Goal: Task Accomplishment & Management: Use online tool/utility

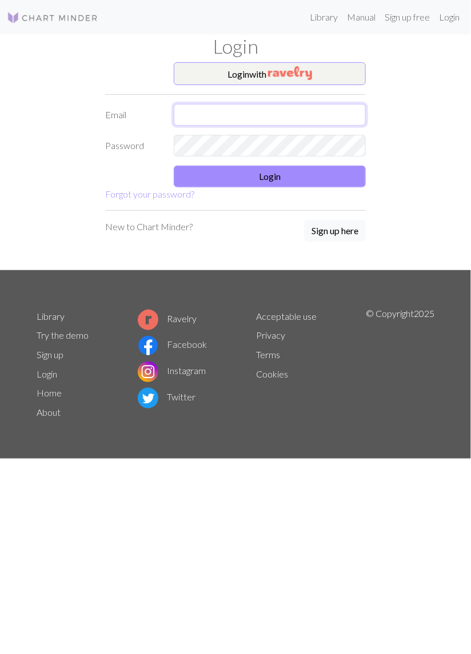
click at [266, 111] on input "text" at bounding box center [270, 115] width 192 height 22
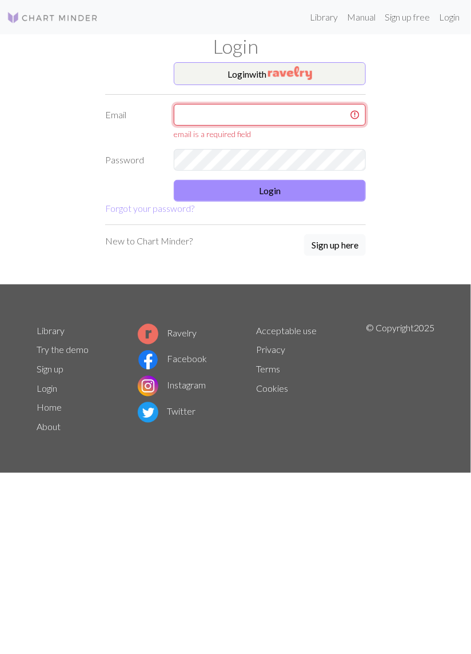
type input "[EMAIL_ADDRESS][PERSON_NAME][DOMAIN_NAME]"
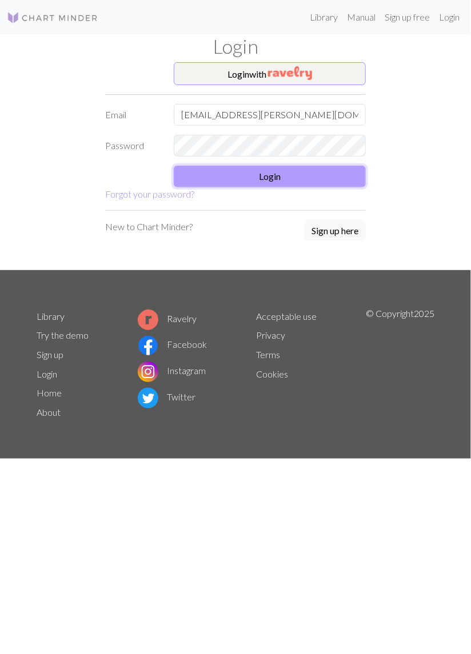
click at [302, 180] on button "Login" at bounding box center [270, 177] width 192 height 22
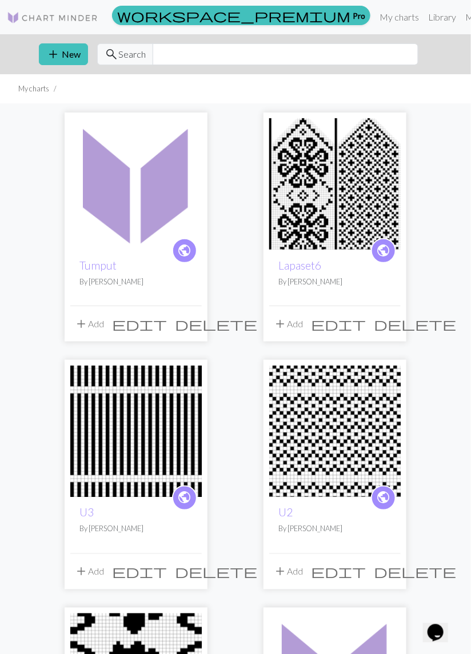
click at [133, 247] on img at bounding box center [135, 183] width 131 height 131
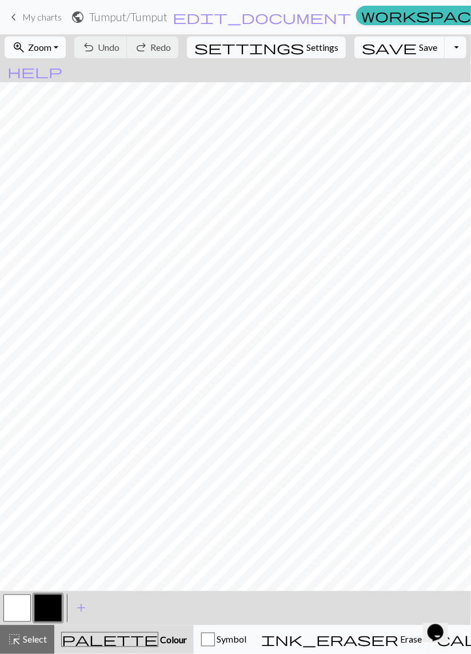
click at [61, 54] on button "zoom_in Zoom Zoom" at bounding box center [35, 48] width 61 height 22
click at [47, 137] on button "50%" at bounding box center [50, 137] width 90 height 18
click at [21, 607] on button "button" at bounding box center [16, 608] width 27 height 27
click at [46, 607] on button "button" at bounding box center [47, 608] width 27 height 27
click at [63, 53] on button "zoom_in Zoom Zoom" at bounding box center [35, 48] width 61 height 22
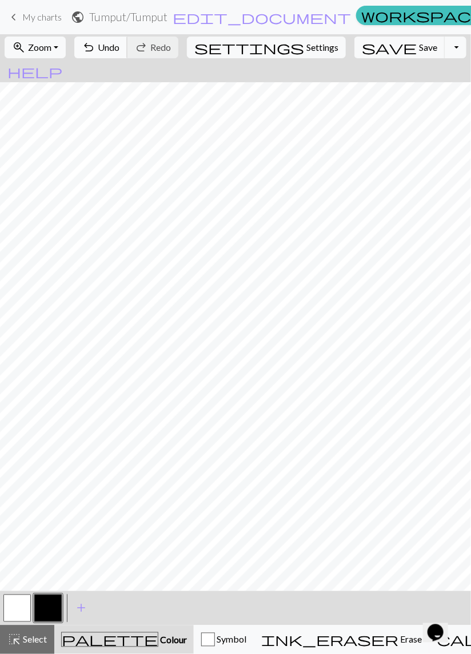
click at [119, 47] on span "Undo" at bounding box center [109, 47] width 22 height 11
click at [119, 46] on span "Undo" at bounding box center [109, 47] width 22 height 11
click at [119, 47] on span "Undo" at bounding box center [109, 47] width 22 height 11
click at [119, 49] on span "Undo" at bounding box center [109, 47] width 22 height 11
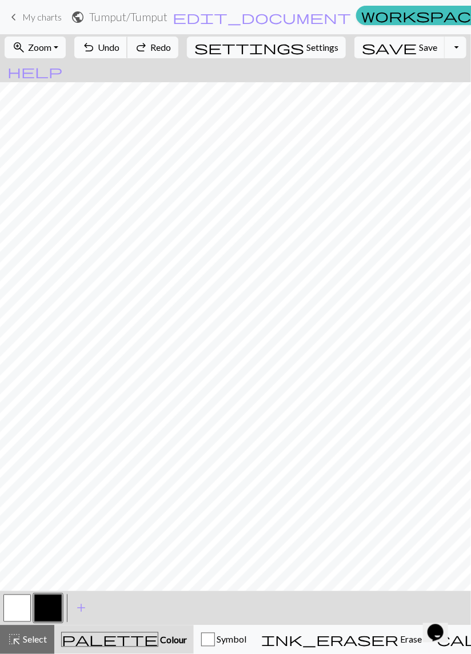
click at [119, 47] on span "Undo" at bounding box center [109, 47] width 22 height 11
click at [127, 47] on button "undo Undo Undo" at bounding box center [100, 48] width 53 height 22
click at [51, 606] on button "button" at bounding box center [47, 608] width 27 height 27
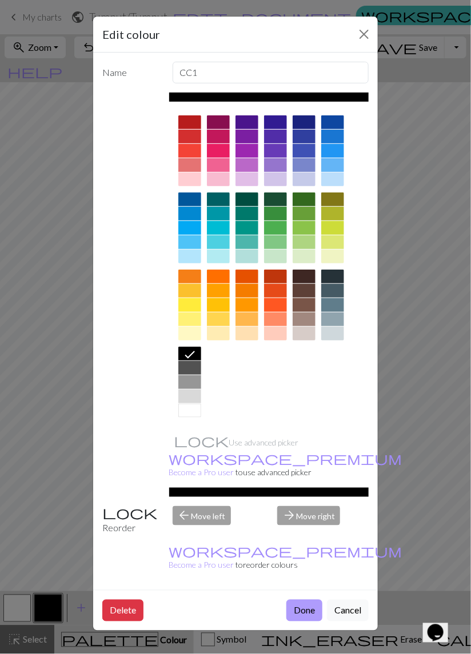
click at [307, 600] on button "Done" at bounding box center [304, 611] width 36 height 22
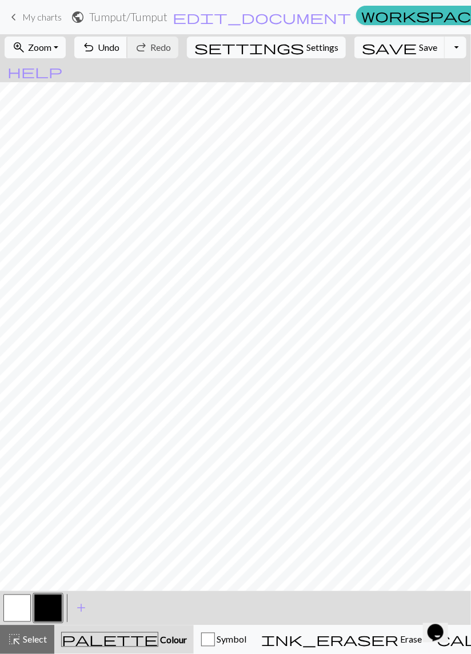
click at [119, 48] on span "Undo" at bounding box center [109, 47] width 22 height 11
click at [119, 46] on span "Undo" at bounding box center [109, 47] width 22 height 11
click at [95, 46] on span "undo" at bounding box center [89, 47] width 14 height 16
click at [95, 50] on span "undo" at bounding box center [89, 47] width 14 height 16
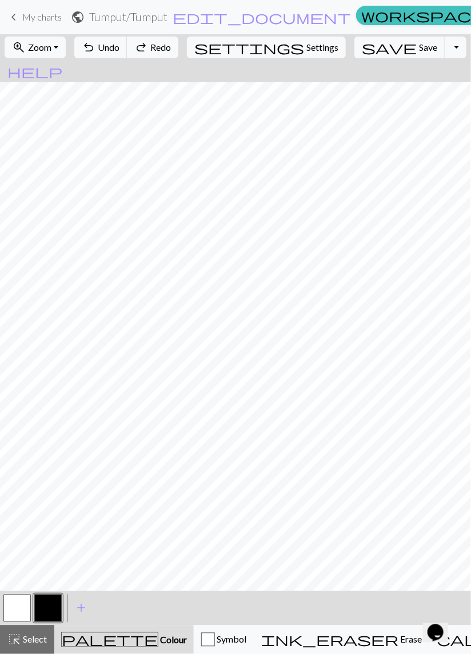
click at [18, 609] on button "button" at bounding box center [16, 608] width 27 height 27
click at [49, 604] on button "button" at bounding box center [47, 608] width 27 height 27
click at [119, 44] on span "Undo" at bounding box center [109, 47] width 22 height 11
click at [22, 606] on button "button" at bounding box center [16, 608] width 27 height 27
click at [49, 608] on button "button" at bounding box center [47, 608] width 27 height 27
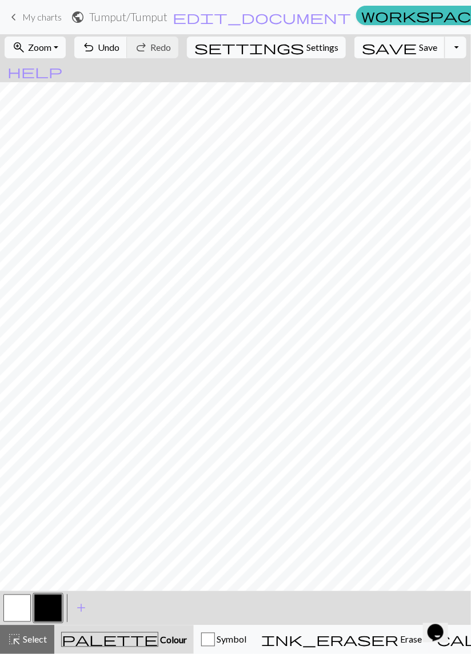
click at [419, 47] on span "Save" at bounding box center [428, 47] width 18 height 11
click at [444, 46] on button "Toggle Dropdown" at bounding box center [455, 48] width 22 height 22
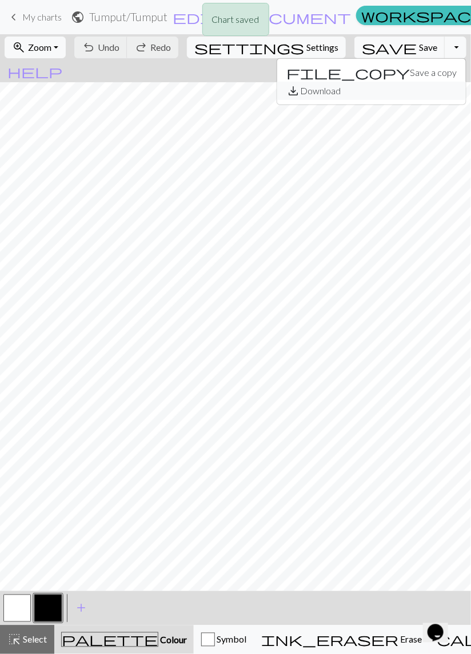
click at [383, 91] on button "save_alt Download" at bounding box center [371, 91] width 189 height 18
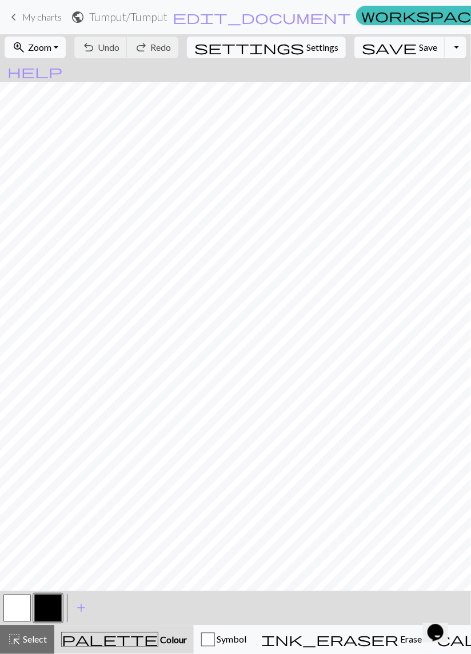
click at [414, 47] on div "Your download is ready! Download" at bounding box center [235, 33] width 471 height 67
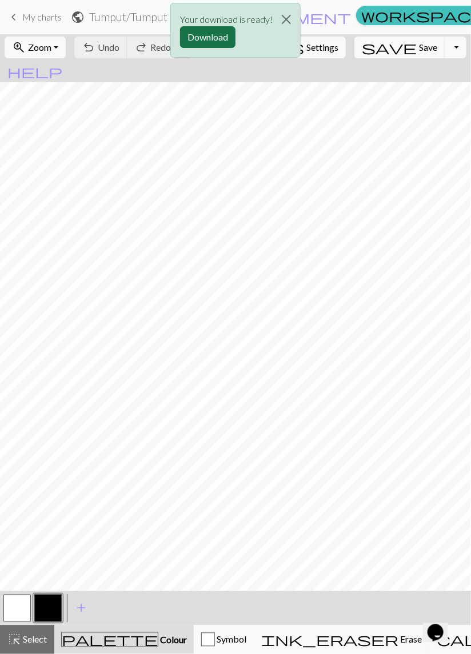
click at [213, 38] on button "Download" at bounding box center [207, 37] width 55 height 22
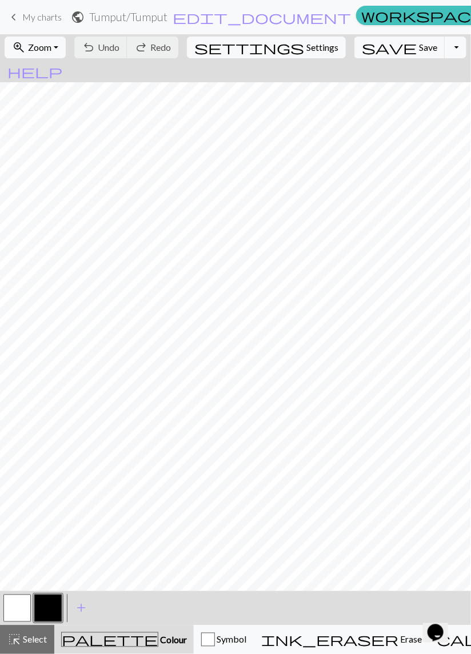
click at [50, 13] on span "My charts" at bounding box center [41, 16] width 39 height 11
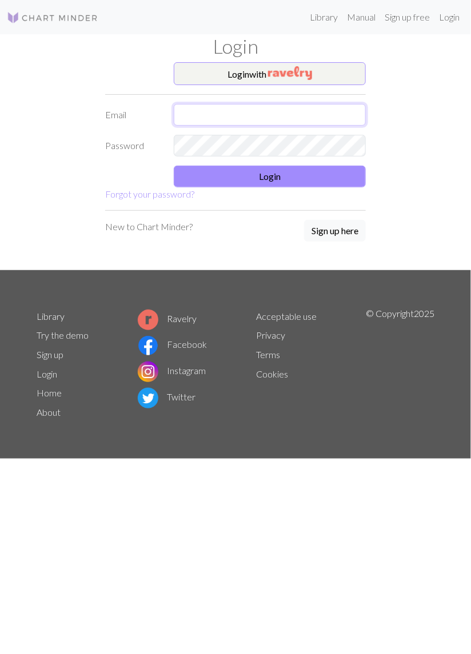
click at [278, 112] on input "text" at bounding box center [270, 115] width 192 height 22
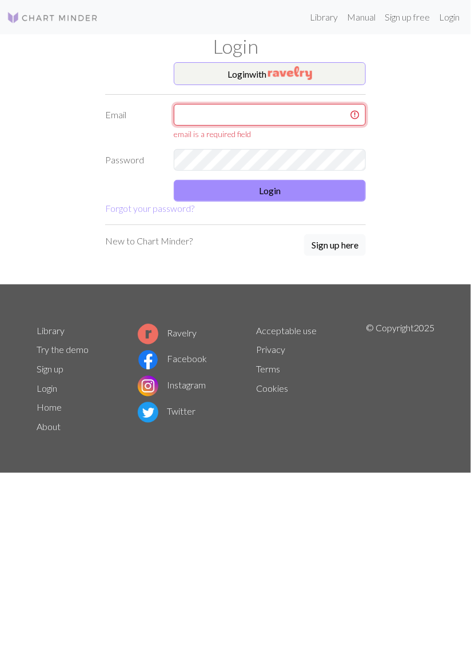
type input "[EMAIL_ADDRESS][PERSON_NAME][DOMAIN_NAME]"
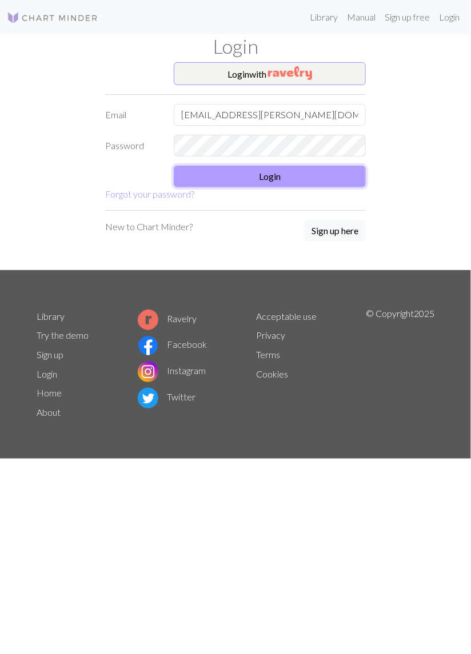
click at [328, 170] on button "Login" at bounding box center [270, 177] width 192 height 22
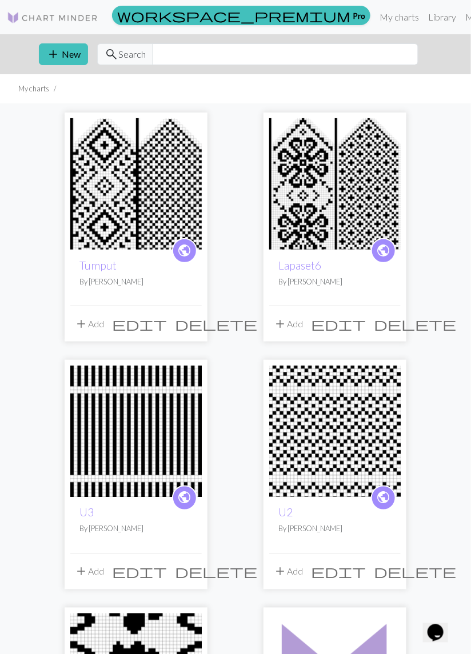
click at [133, 218] on img at bounding box center [135, 183] width 131 height 131
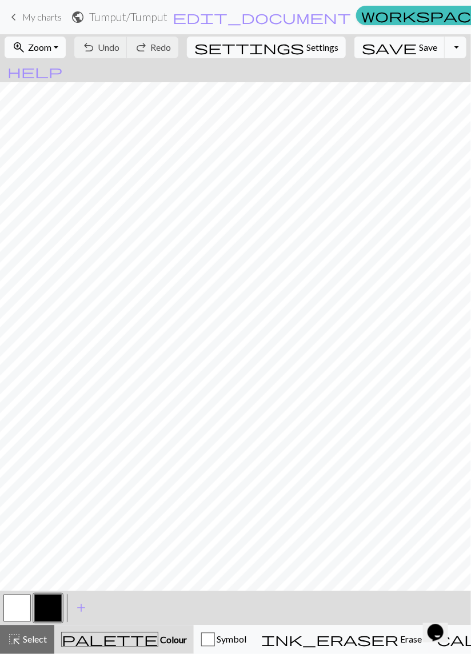
click at [66, 50] on button "zoom_in Zoom Zoom" at bounding box center [35, 48] width 61 height 22
click at [57, 138] on button "50%" at bounding box center [50, 137] width 90 height 18
click at [18, 607] on button "button" at bounding box center [16, 608] width 27 height 27
click at [419, 50] on span "Save" at bounding box center [428, 47] width 18 height 11
click at [34, 12] on span "My charts" at bounding box center [41, 16] width 39 height 11
